Goal: Information Seeking & Learning: Learn about a topic

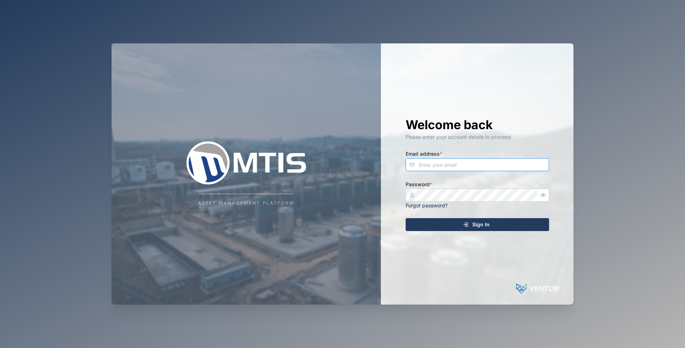
click at [473, 160] on input "Email address *" at bounding box center [478, 164] width 144 height 13
type input "[EMAIL_ADDRESS][DOMAIN_NAME]"
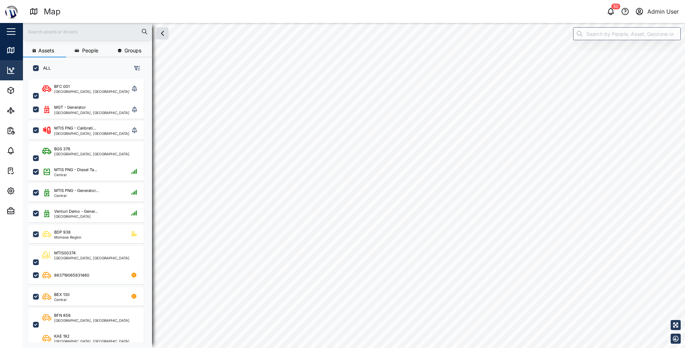
checkbox input "true"
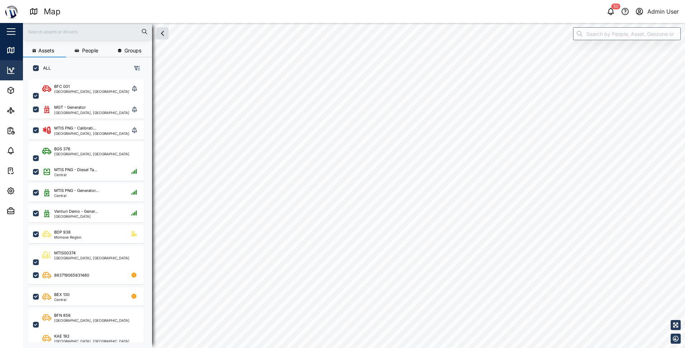
checkbox input "true"
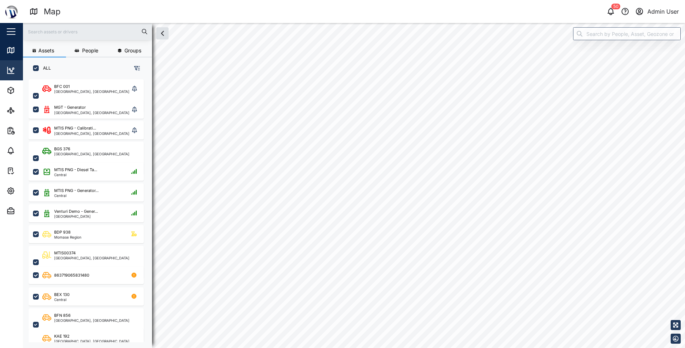
checkbox input "true"
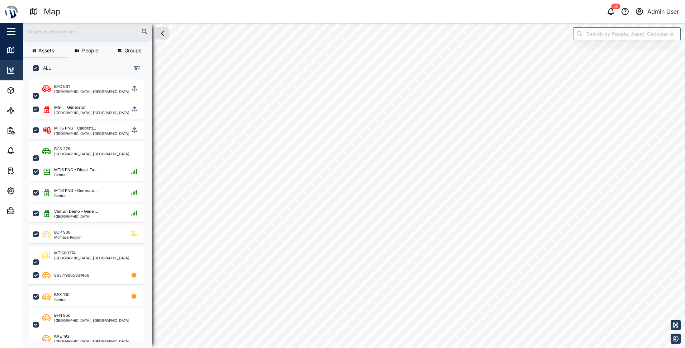
checkbox input "true"
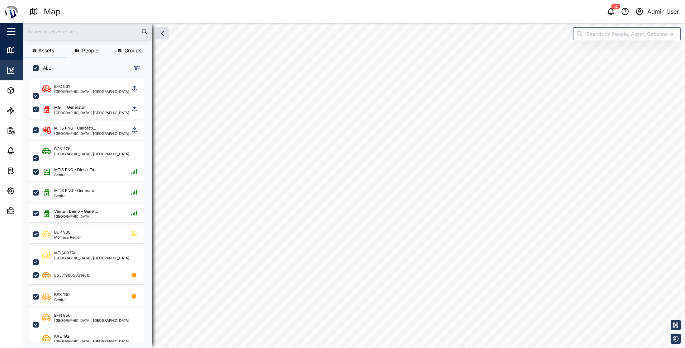
checkbox input "true"
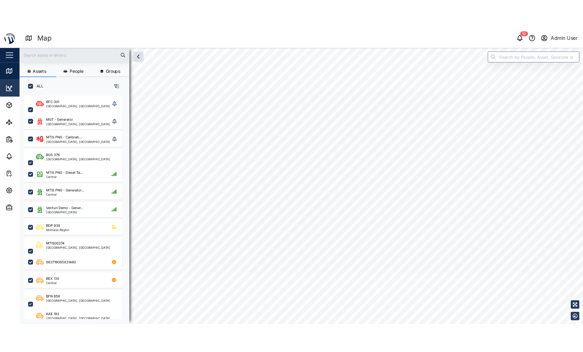
scroll to position [260, 112]
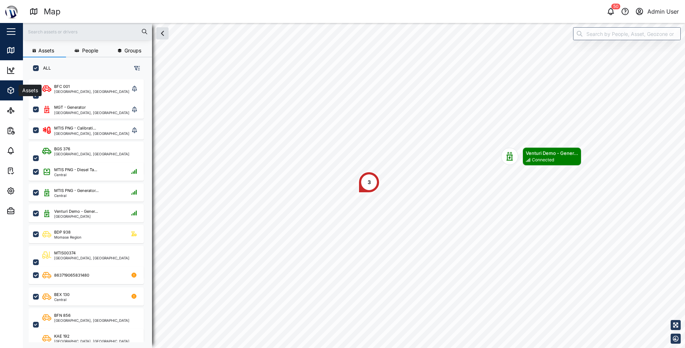
click at [10, 96] on span "Assets" at bounding box center [38, 90] width 65 height 20
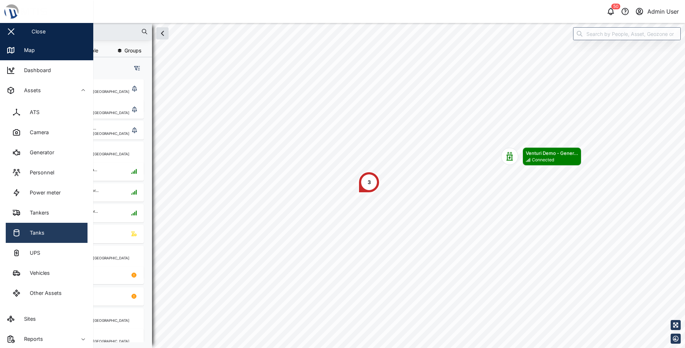
click at [43, 232] on div "Tanks" at bounding box center [34, 233] width 20 height 8
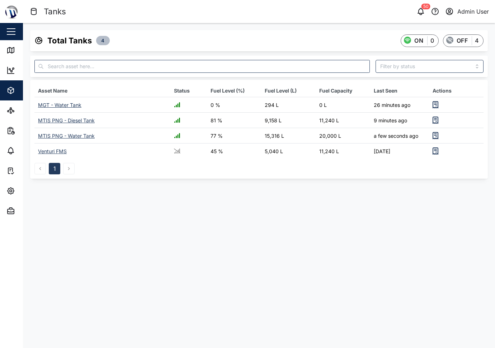
click at [175, 196] on main "Total Tanks 4 ON 0 OFF 4 Asset Name Status Fuel Level (%) Fuel Level (L) Fuel C…" at bounding box center [259, 185] width 472 height 325
drag, startPoint x: 396, startPoint y: 245, endPoint x: 382, endPoint y: 243, distance: 14.1
click at [396, 245] on main "Total Tanks 4 ON 0 OFF 4 Asset Name Status Fuel Level (%) Fuel Level (L) Fuel C…" at bounding box center [259, 185] width 472 height 325
click at [79, 122] on div "MTIS PNG - Diesel Tank" at bounding box center [66, 120] width 57 height 6
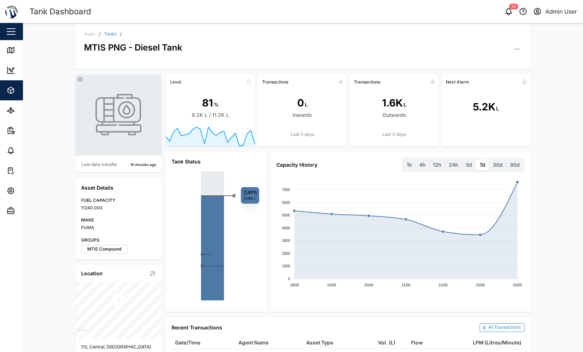
click at [559, 137] on div "Asset / Tanks / MTIS PNG - Diesel Tank Last data transfer 10 minutes ago Asset …" at bounding box center [303, 187] width 560 height 329
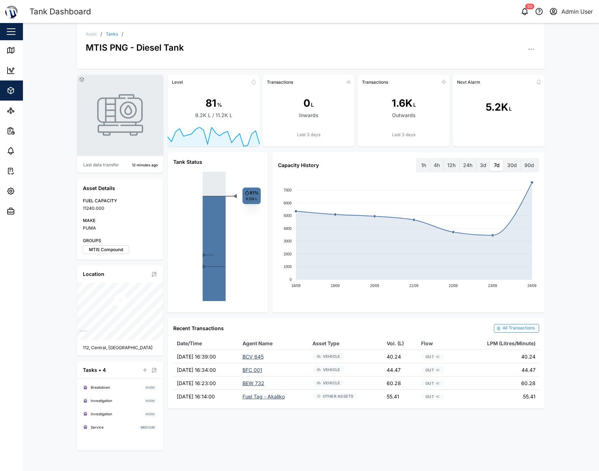
click at [575, 220] on div "Asset / Tanks / MTIS PNG - Diesel Tank Last data transfer 12 minutes ago Asset …" at bounding box center [311, 247] width 576 height 448
click at [6, 131] on button "Reports" at bounding box center [46, 131] width 93 height 20
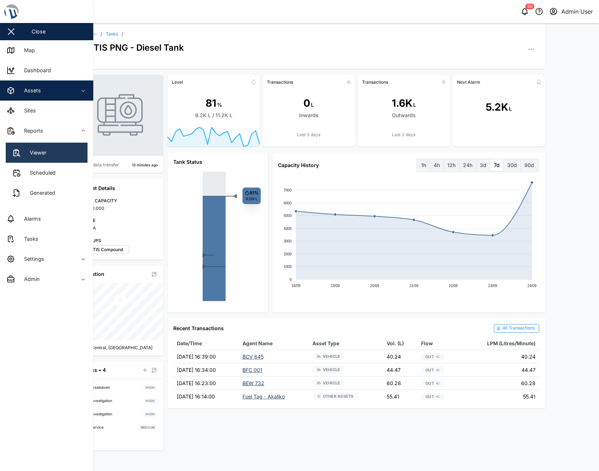
click at [35, 150] on div "Viewer" at bounding box center [35, 153] width 22 height 8
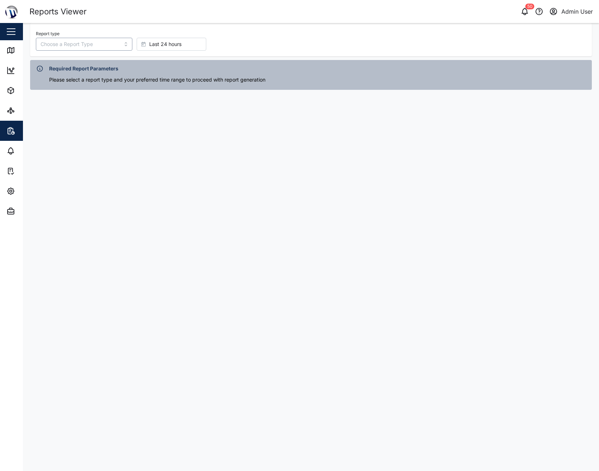
click at [100, 45] on input "Report type" at bounding box center [84, 44] width 97 height 13
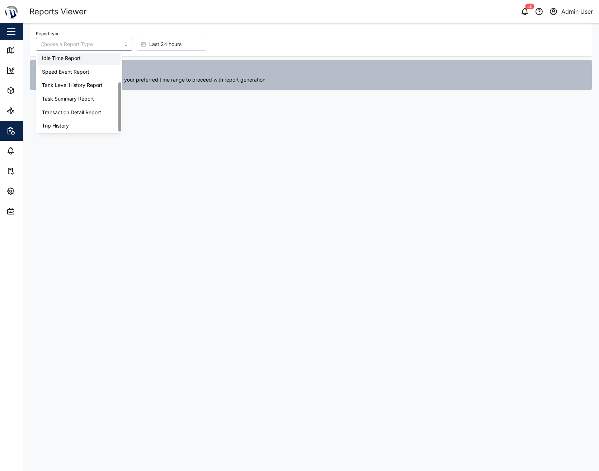
scroll to position [46, 0]
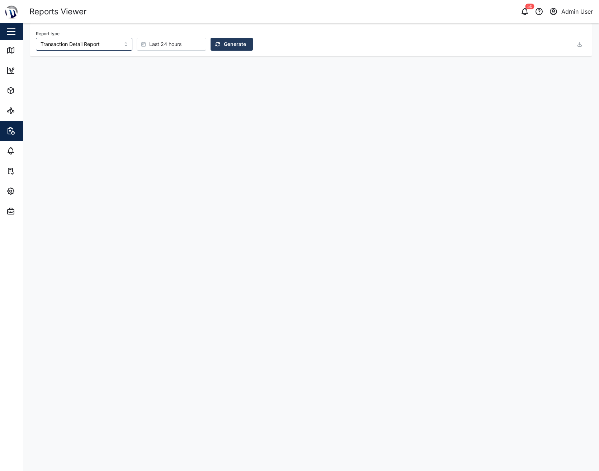
click at [159, 46] on span "Last 24 hours" at bounding box center [165, 44] width 32 height 12
click at [258, 32] on div "Report type Transaction Detail Report Last 24 hours Generate" at bounding box center [305, 40] width 538 height 22
click at [226, 42] on span "Generate" at bounding box center [235, 44] width 22 height 12
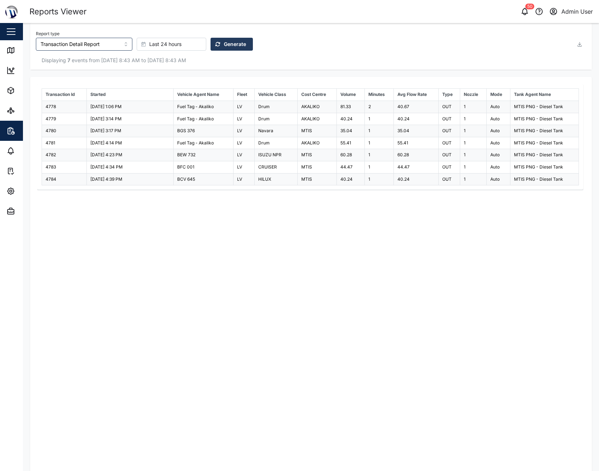
drag, startPoint x: 346, startPoint y: 269, endPoint x: 280, endPoint y: 247, distance: 70.1
click at [346, 269] on div "Transaction Id Started Vehicle Agent Name Fleet Vehicle Class Cost Centre Volum…" at bounding box center [311, 275] width 548 height 382
click at [9, 132] on icon "button" at bounding box center [9, 132] width 1 height 0
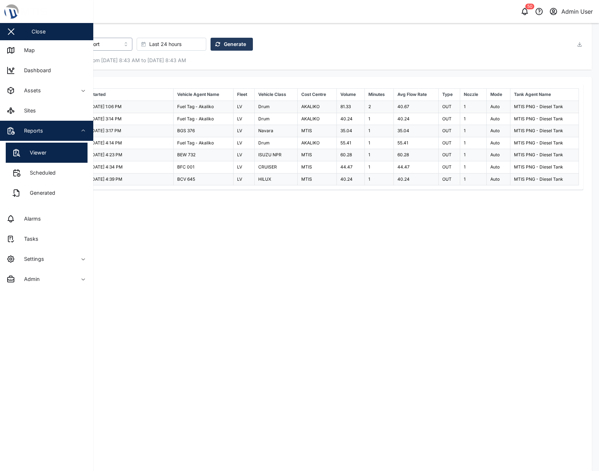
click at [100, 44] on input "Transaction Detail Report" at bounding box center [84, 44] width 97 height 13
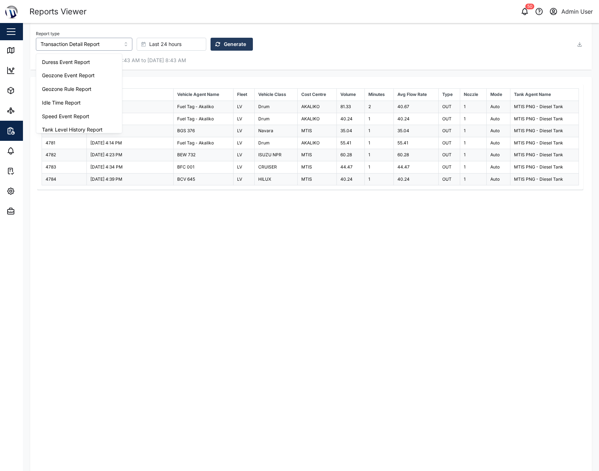
scroll to position [33, 0]
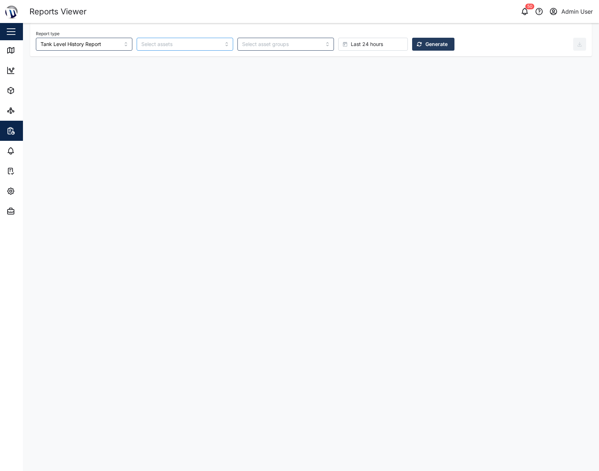
click at [175, 45] on input "search" at bounding box center [180, 44] width 79 height 6
click at [214, 23] on div "Report type Tank Level History Report Last 24 hours Generate" at bounding box center [311, 39] width 562 height 33
click at [271, 40] on div at bounding box center [280, 44] width 80 height 12
click at [497, 53] on div "Report type Tank Level History Report CCTV Perm Test Fluid Dynamics MTIS Compou…" at bounding box center [311, 39] width 562 height 33
click at [426, 41] on span "Generate" at bounding box center [437, 44] width 22 height 12
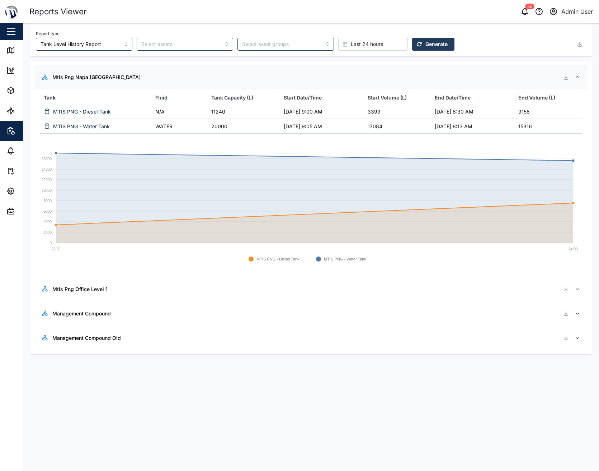
click at [357, 41] on div "Last 24 hours" at bounding box center [372, 44] width 58 height 12
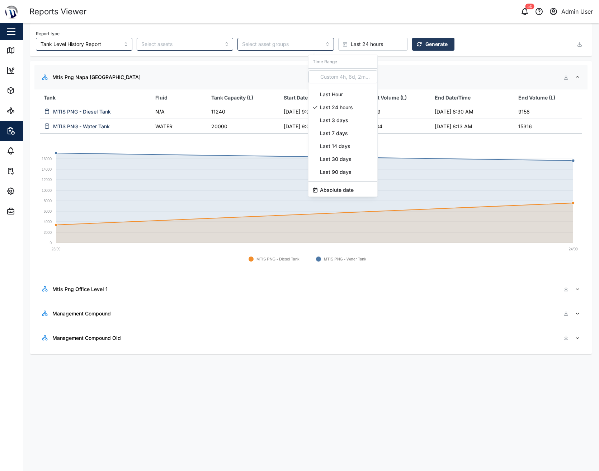
click at [335, 133] on span "Last 7 days" at bounding box center [334, 133] width 28 height 13
click at [426, 42] on span "Generate" at bounding box center [437, 44] width 22 height 12
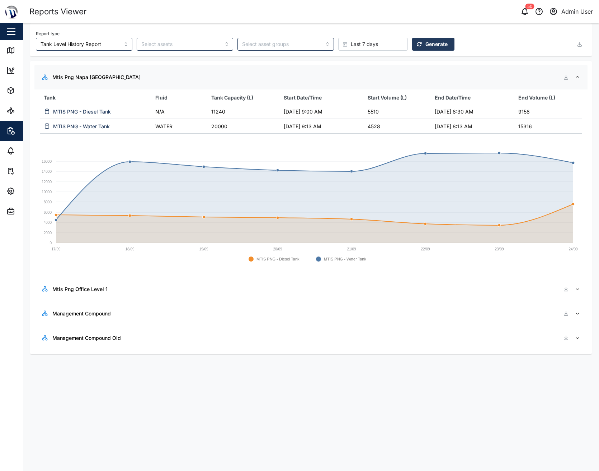
click at [120, 311] on div "Management Compound" at bounding box center [312, 312] width 520 height 13
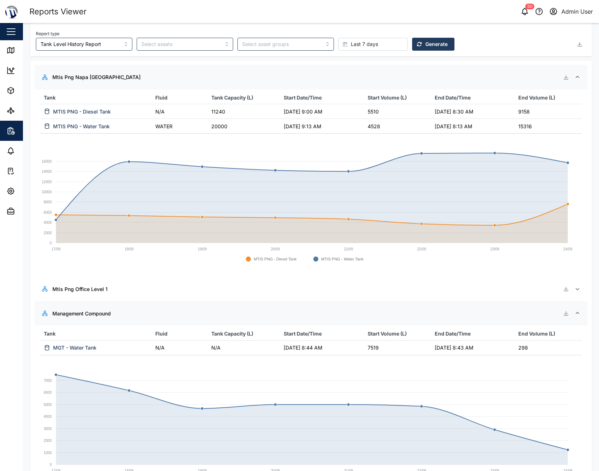
click at [121, 310] on div "Management Compound" at bounding box center [312, 312] width 520 height 13
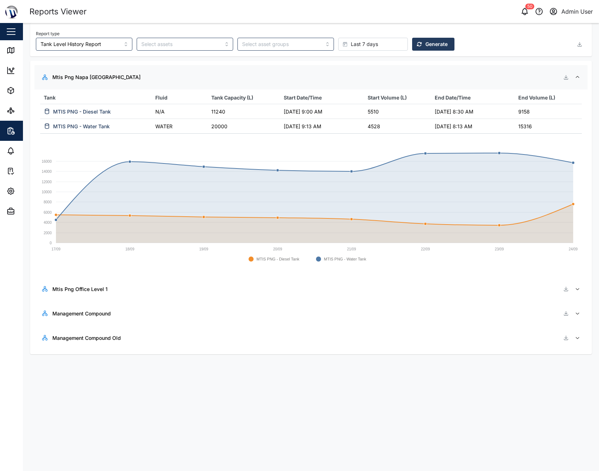
click at [116, 348] on main "Report type Tank Level History Report Last 7 days Generate Mtis Png Napa Napa Y…" at bounding box center [311, 247] width 576 height 448
click at [71, 42] on input "Tank Level History Report" at bounding box center [84, 44] width 97 height 13
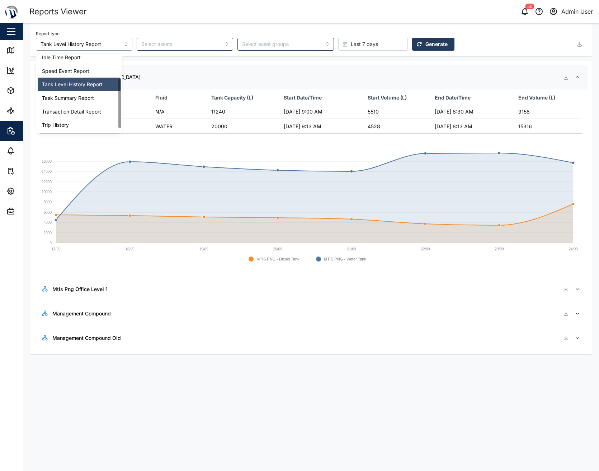
scroll to position [46, 0]
type input "Task Summary Report"
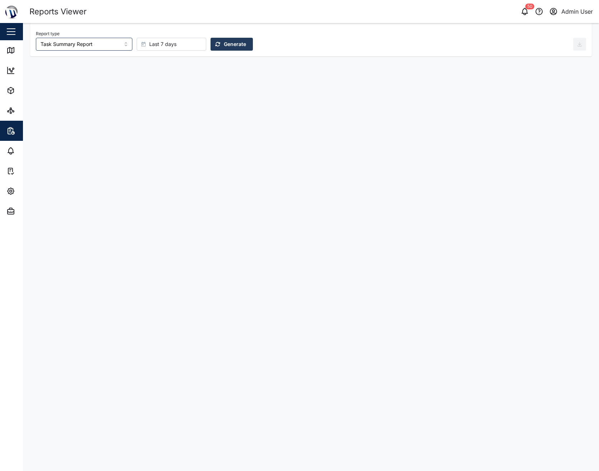
click at [224, 44] on span "Generate" at bounding box center [235, 44] width 22 height 12
click at [338, 30] on div "Report type Task Summary Report Last 7 days Generate" at bounding box center [305, 40] width 538 height 22
click at [178, 46] on div "Last 7 days" at bounding box center [170, 44] width 58 height 12
click at [158, 155] on span "Last 30 days" at bounding box center [155, 159] width 32 height 13
click at [224, 46] on span "Generate" at bounding box center [235, 44] width 22 height 12
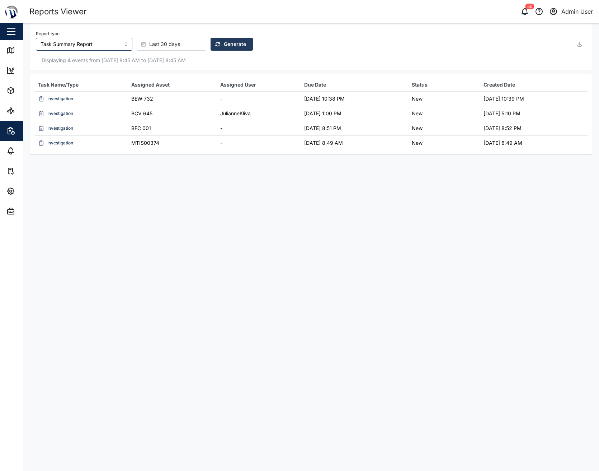
click at [329, 29] on div "Report type Task Summary Report Last 30 days Generate" at bounding box center [305, 40] width 538 height 22
click at [102, 40] on input "Task Summary Report" at bounding box center [84, 44] width 97 height 13
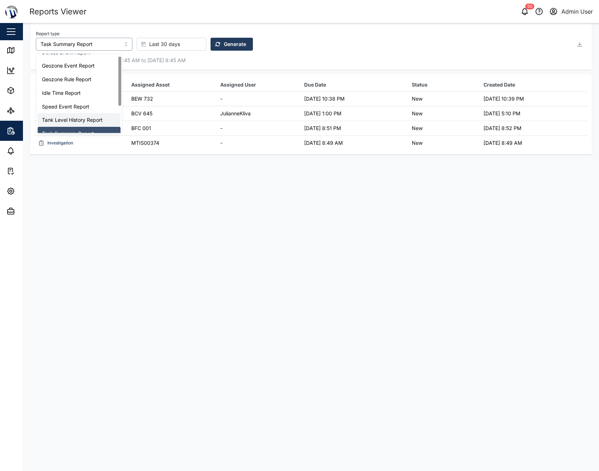
scroll to position [0, 0]
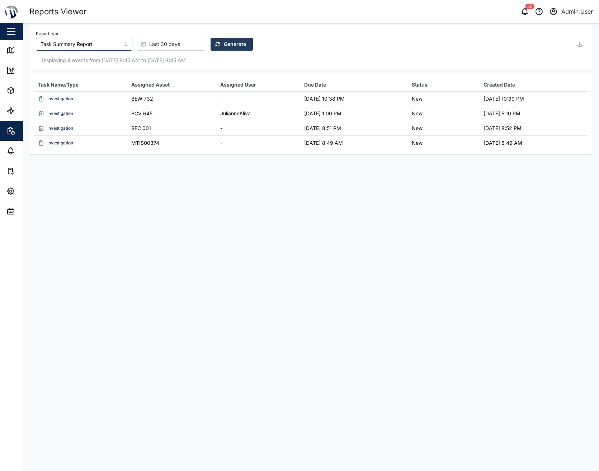
click at [96, 31] on div "Report type Task Summary Report" at bounding box center [84, 40] width 97 height 22
drag, startPoint x: 12, startPoint y: 54, endPoint x: 11, endPoint y: 84, distance: 29.8
click at [12, 54] on icon at bounding box center [10, 50] width 9 height 9
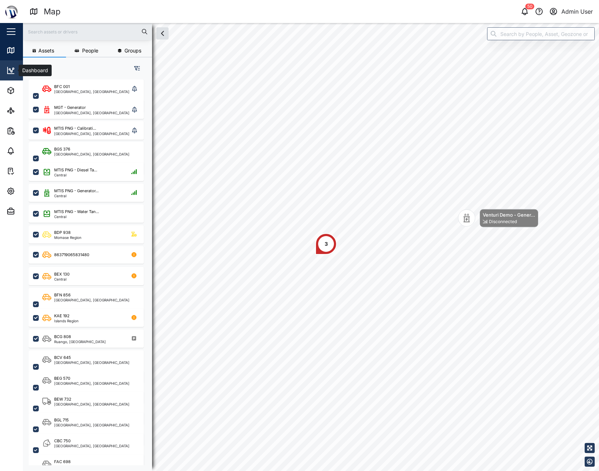
scroll to position [383, 112]
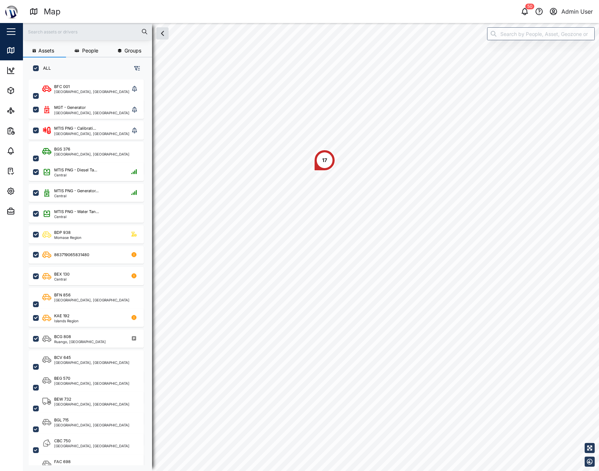
click at [328, 163] on div "17" at bounding box center [325, 160] width 22 height 22
click at [352, 121] on div "MTIS PNG - Dies..." at bounding box center [350, 120] width 47 height 7
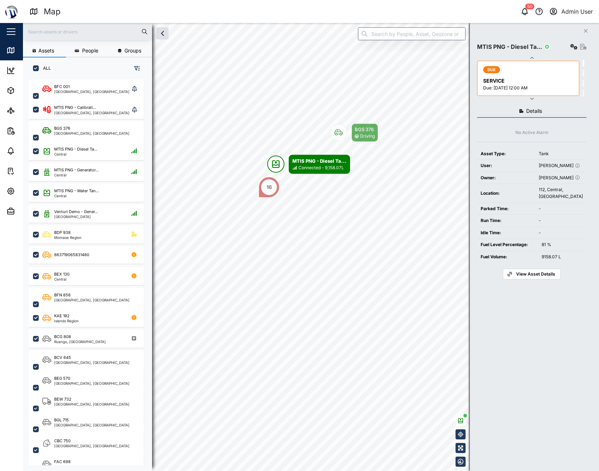
click at [531, 100] on icon "button" at bounding box center [532, 98] width 6 height 6
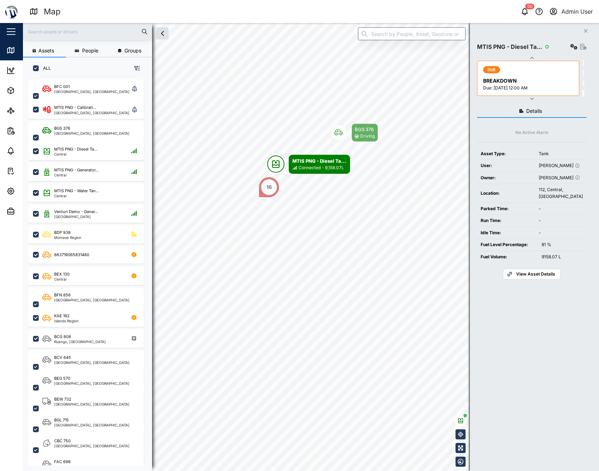
click at [531, 100] on icon "button" at bounding box center [532, 98] width 6 height 6
click at [511, 348] on div "Details No Active Alarm Asset Type: Tank User: [PERSON_NAME] Owner: [PERSON_NAM…" at bounding box center [531, 278] width 109 height 355
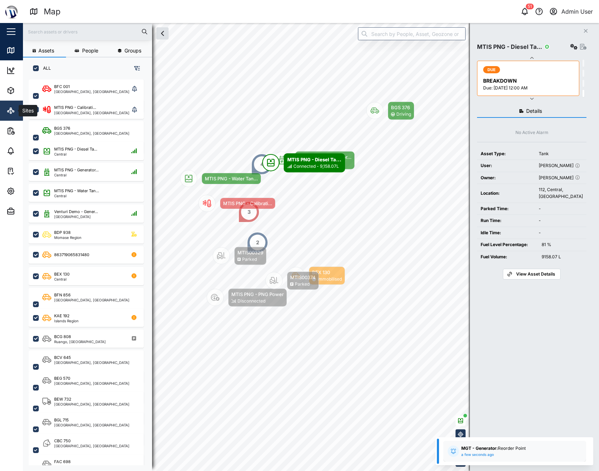
click at [8, 114] on icon at bounding box center [10, 110] width 9 height 9
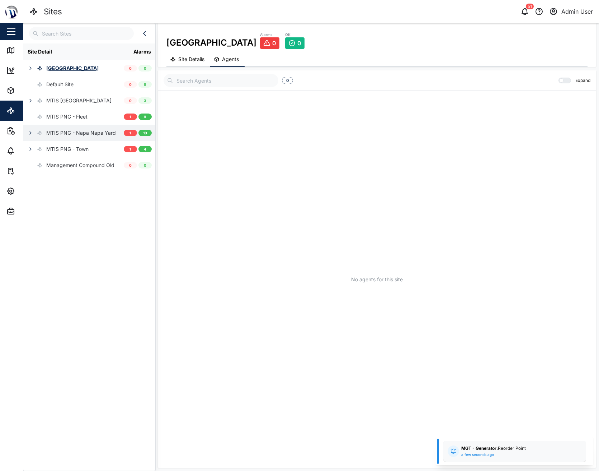
click at [67, 134] on div "MTIS PNG - Napa Napa Yard" at bounding box center [81, 133] width 70 height 8
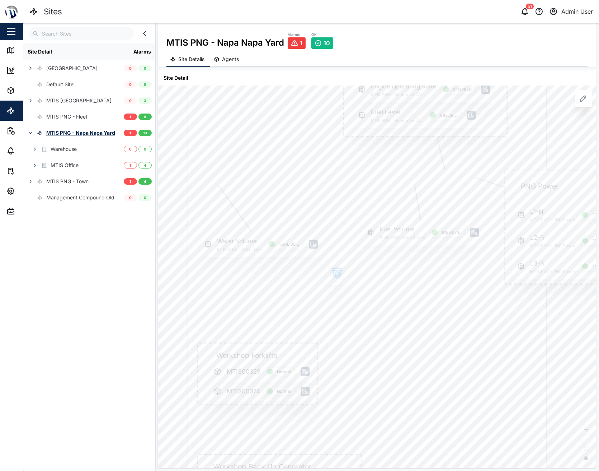
drag, startPoint x: 325, startPoint y: 261, endPoint x: 371, endPoint y: 280, distance: 50.2
click at [371, 280] on div at bounding box center [368, 312] width 360 height 605
drag, startPoint x: 398, startPoint y: 308, endPoint x: 411, endPoint y: 391, distance: 83.9
click at [411, 348] on div at bounding box center [372, 399] width 413 height 695
click at [421, 348] on div at bounding box center [374, 402] width 413 height 695
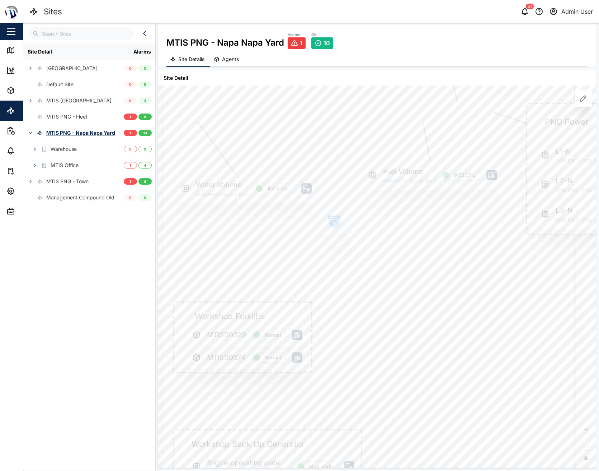
drag, startPoint x: 421, startPoint y: 390, endPoint x: 418, endPoint y: 271, distance: 118.5
click at [418, 271] on div at bounding box center [368, 267] width 413 height 695
